Goal: Check status: Check status

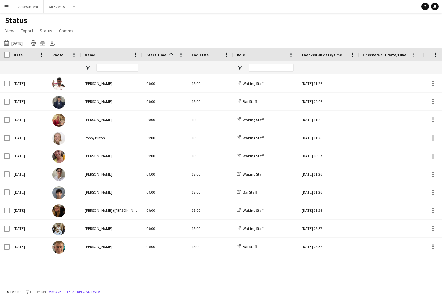
click at [54, 11] on button "All Events Close" at bounding box center [57, 6] width 27 height 13
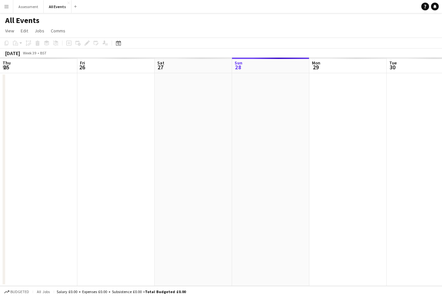
scroll to position [0, 155]
